Goal: Find specific page/section: Find specific page/section

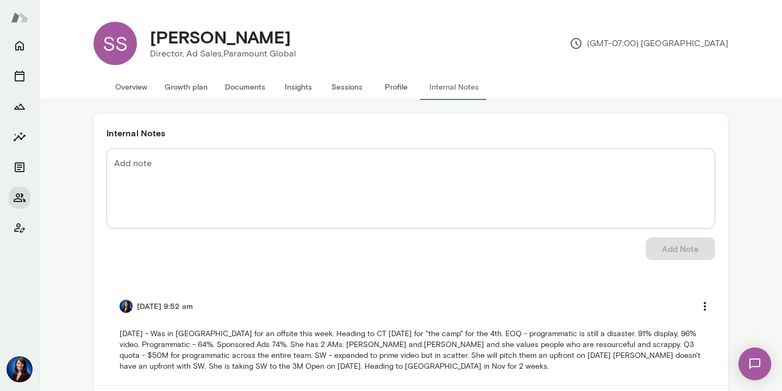
scroll to position [55, 0]
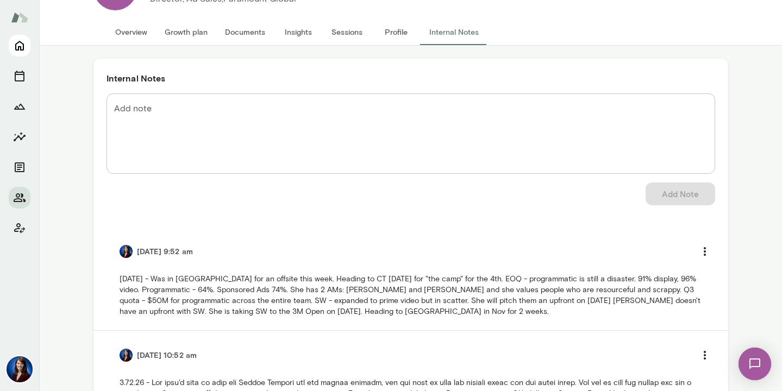
click at [21, 46] on icon "Home" at bounding box center [19, 46] width 9 height 10
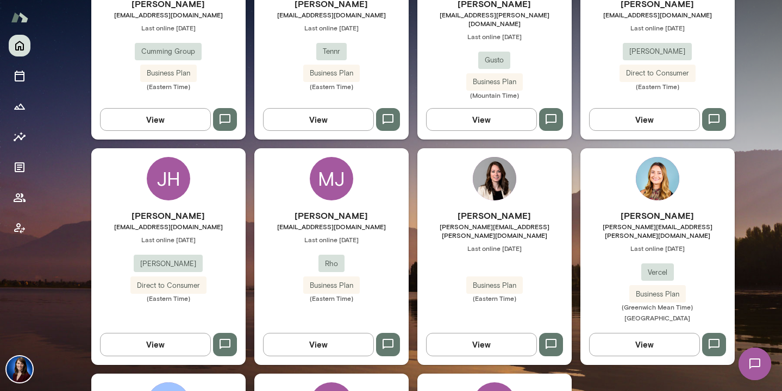
scroll to position [407, 0]
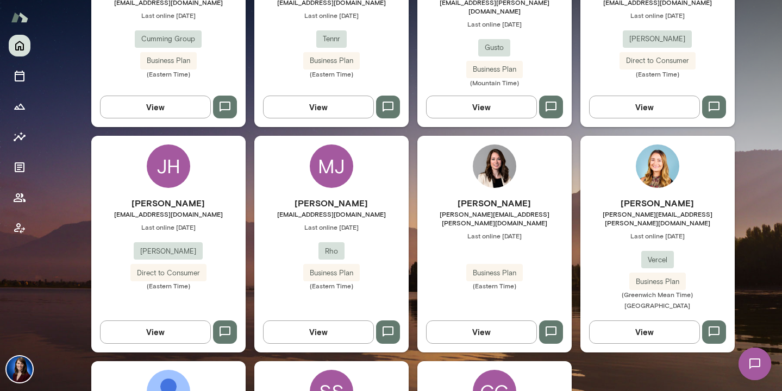
click at [178, 320] on button "View" at bounding box center [155, 331] width 111 height 23
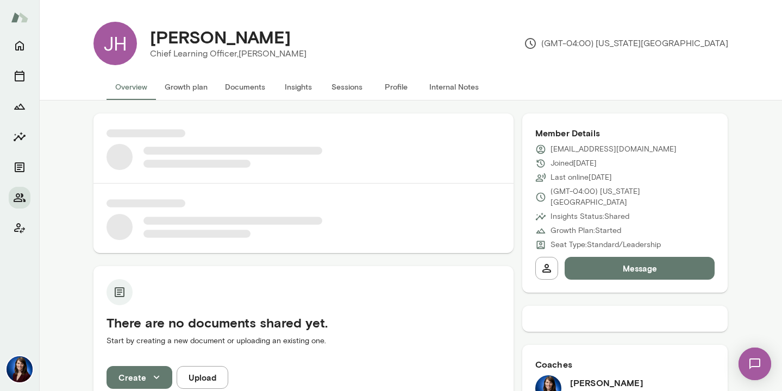
click at [454, 90] on button "Internal Notes" at bounding box center [453, 87] width 67 height 26
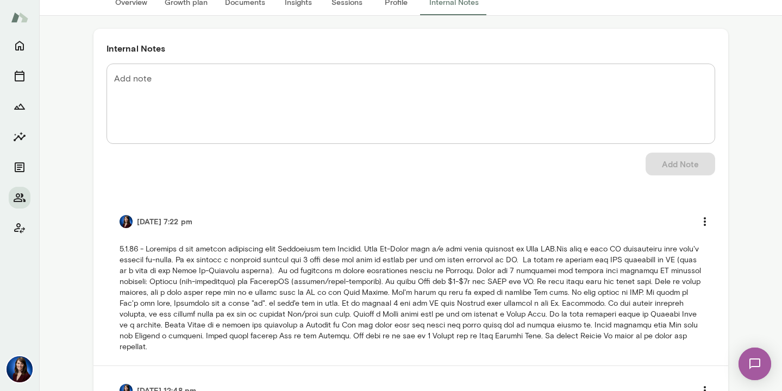
scroll to position [200, 0]
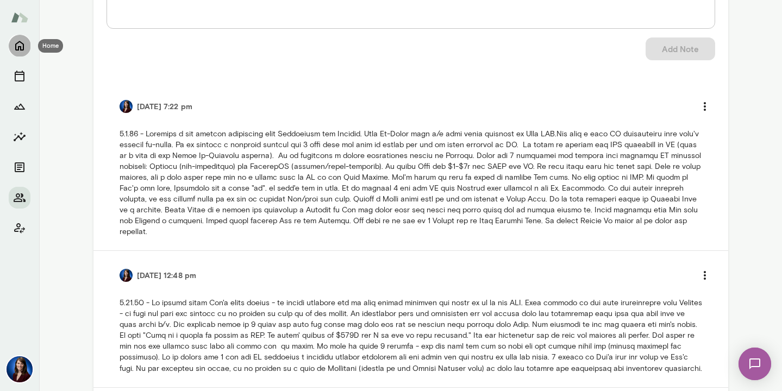
click at [18, 46] on icon "Home" at bounding box center [19, 46] width 9 height 10
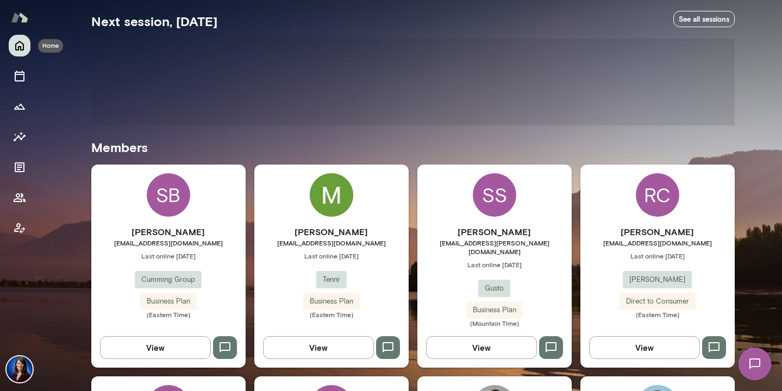
scroll to position [207, 0]
